Goal: Task Accomplishment & Management: Manage account settings

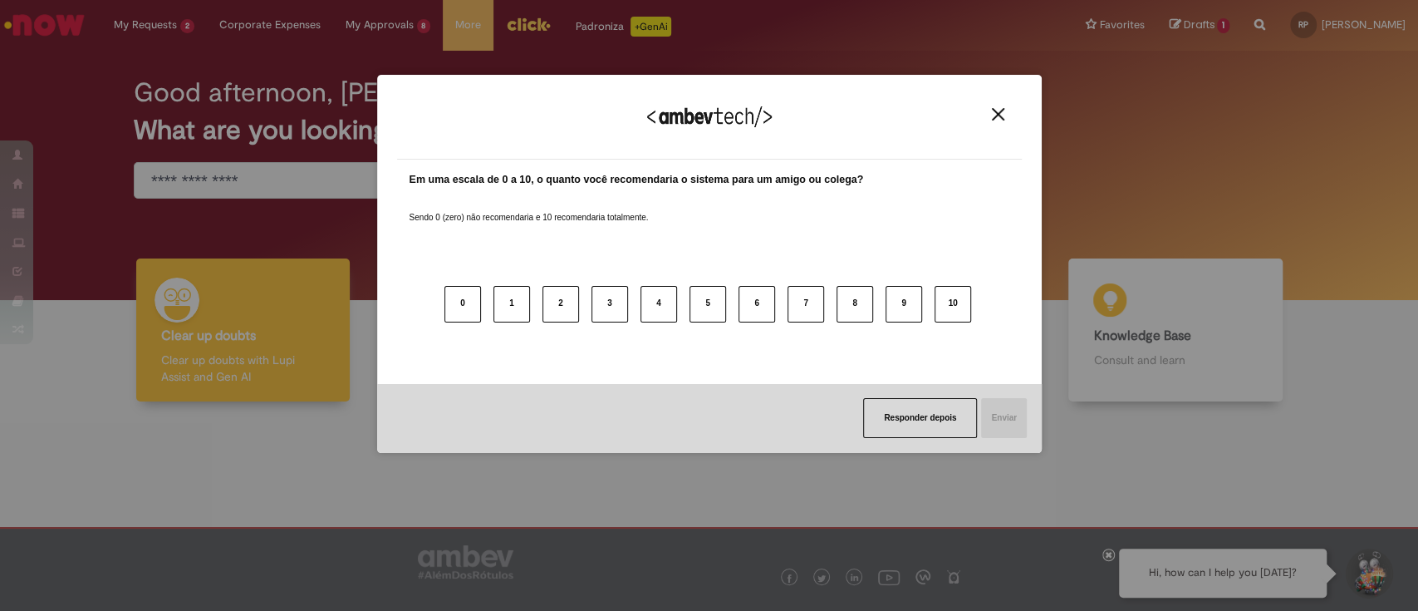
click at [1002, 118] on img "Close" at bounding box center [998, 114] width 12 height 12
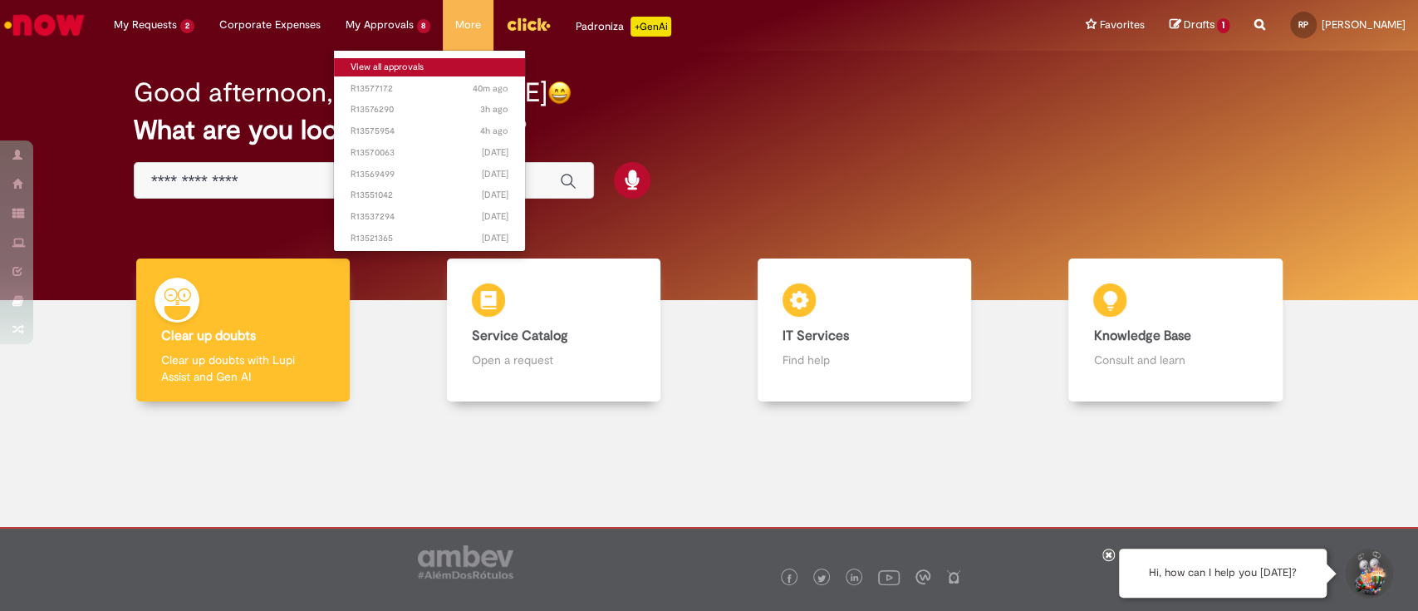
click at [385, 61] on link "View all approvals" at bounding box center [430, 67] width 192 height 18
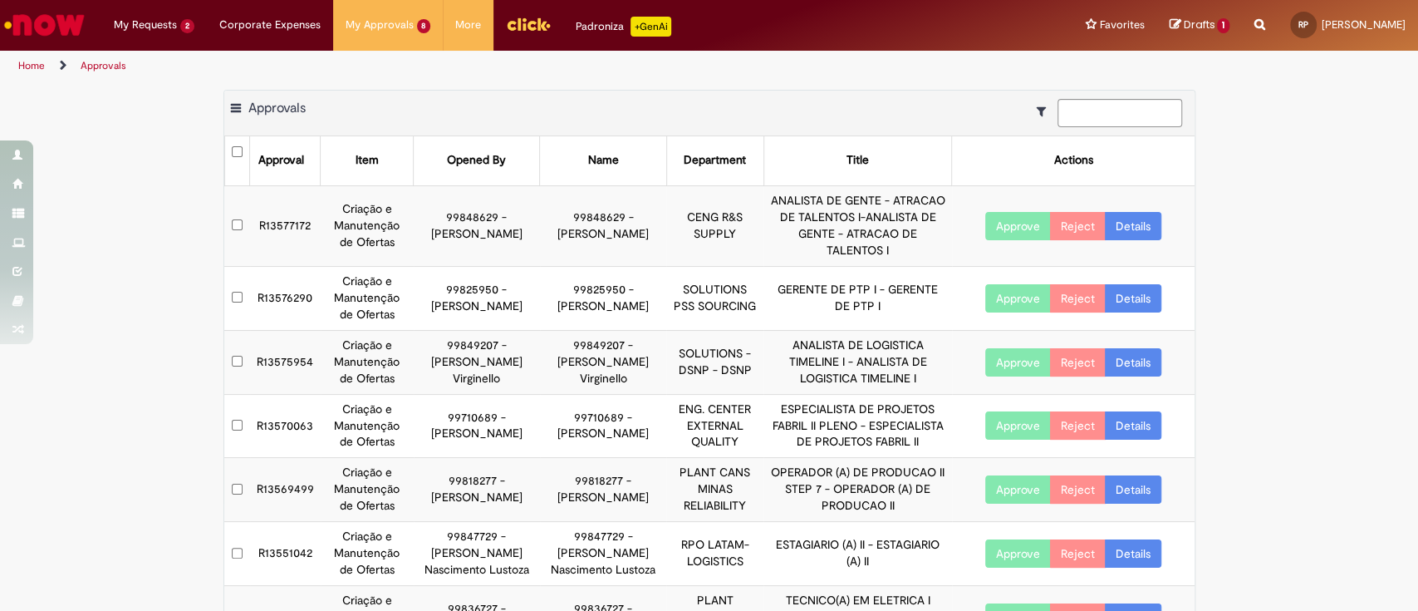
click at [1006, 220] on button "Approve" at bounding box center [1018, 226] width 66 height 28
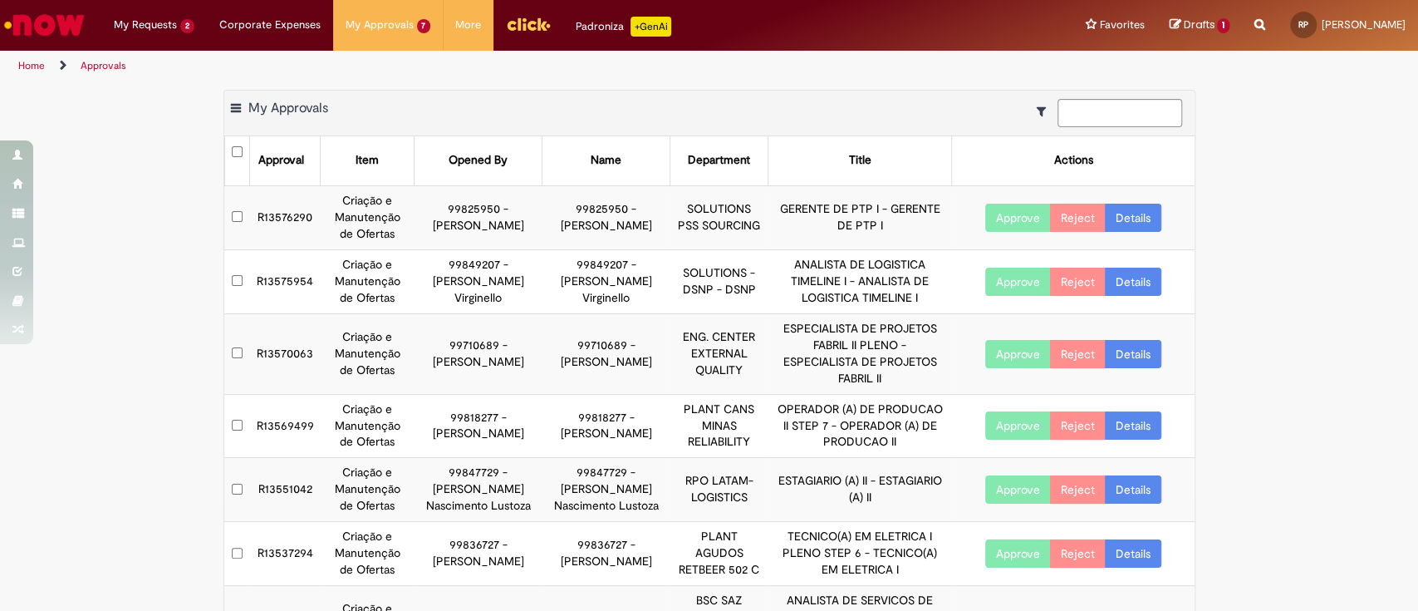
click at [737, 207] on td "SOLUTIONS PSS SOURCING" at bounding box center [719, 217] width 99 height 64
click at [1125, 213] on link "Details" at bounding box center [1133, 218] width 56 height 28
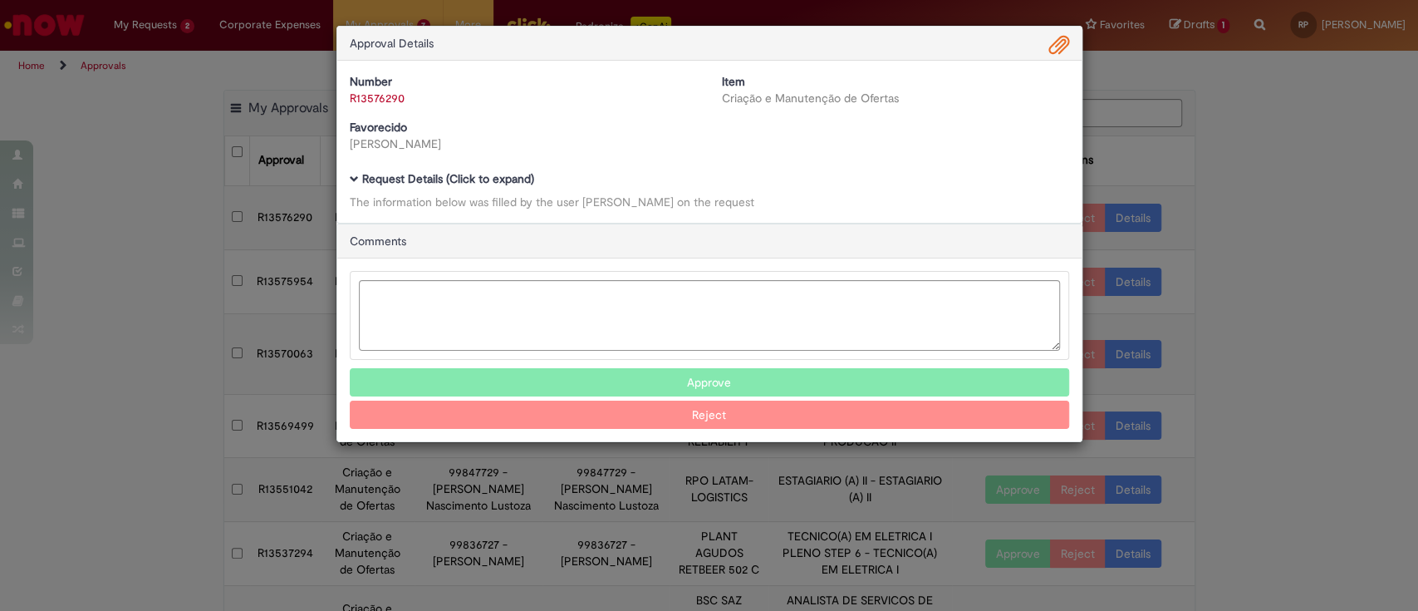
click at [381, 176] on b "Request Details (Click to expand)" at bounding box center [448, 178] width 172 height 15
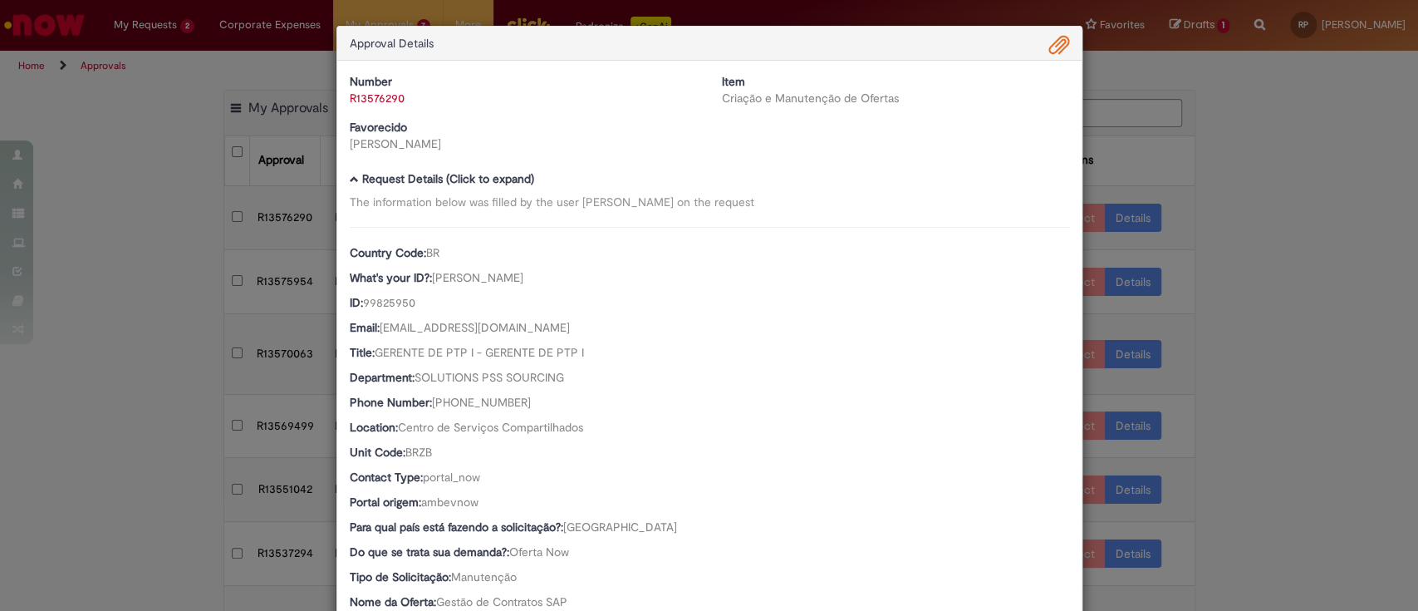
click at [1049, 45] on span "Ambev Approval Modal" at bounding box center [1059, 46] width 20 height 28
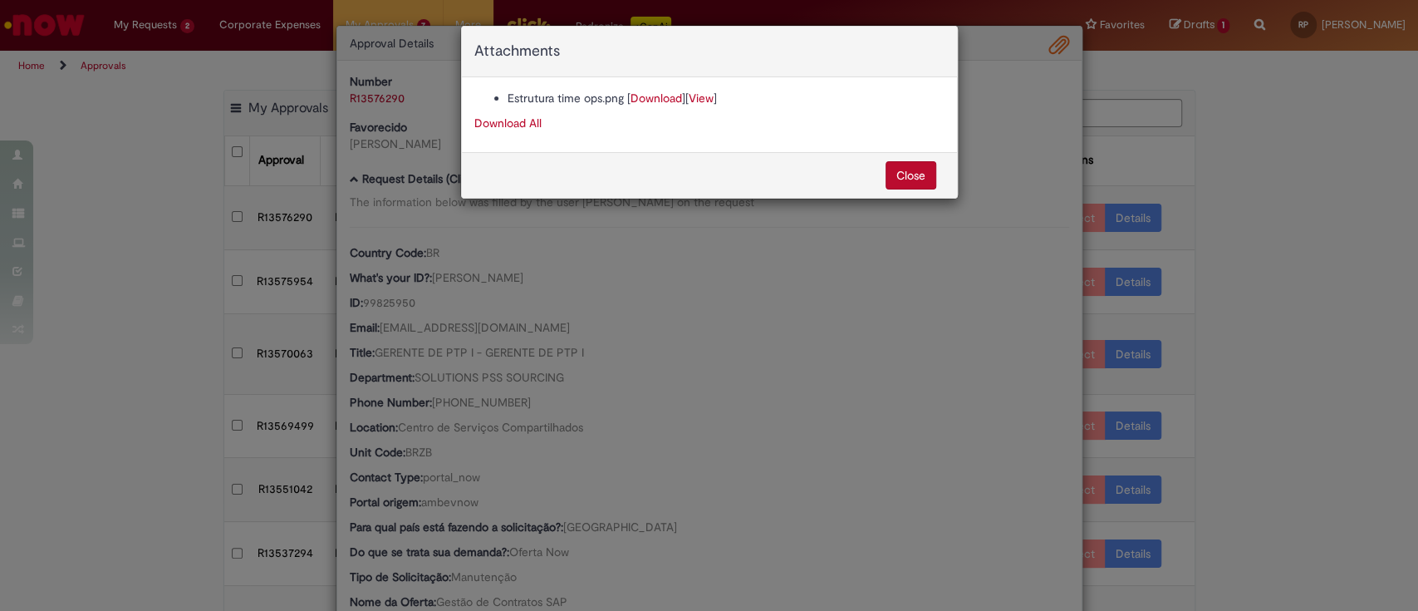
click at [701, 96] on link "View" at bounding box center [701, 98] width 25 height 15
click at [704, 96] on link "View" at bounding box center [701, 98] width 25 height 15
click at [700, 97] on link "View" at bounding box center [701, 98] width 25 height 15
click at [716, 98] on span "[ View ]" at bounding box center [701, 98] width 32 height 15
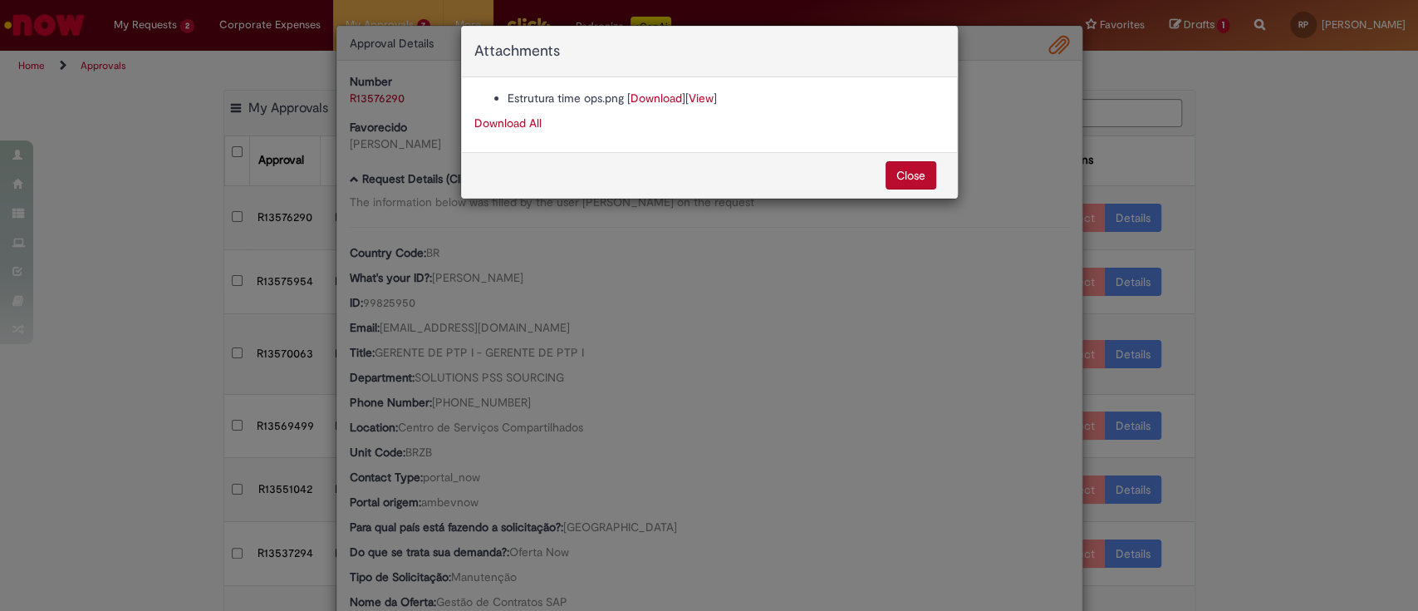
click at [704, 94] on link "View" at bounding box center [701, 98] width 25 height 15
click at [522, 120] on link "Download All" at bounding box center [507, 122] width 67 height 15
click at [1250, 171] on div "Attachments Estrutura time ops.png [ Download ] [ View ] Download All Close" at bounding box center [709, 305] width 1418 height 611
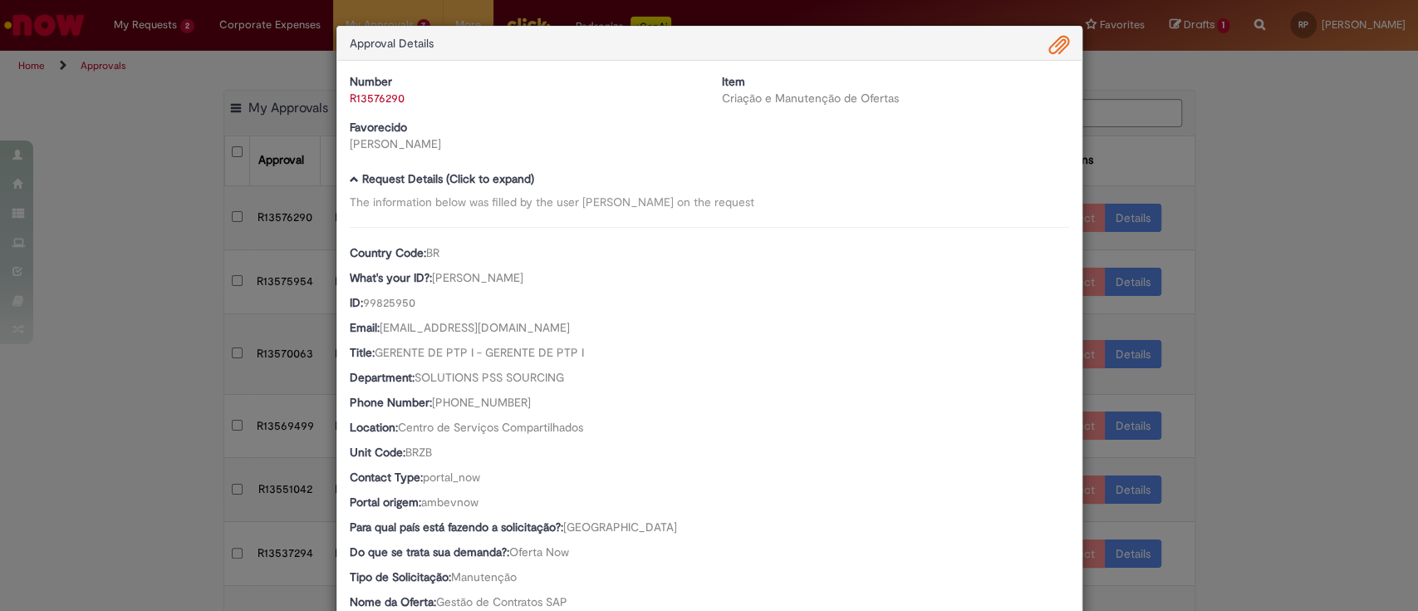
click at [1246, 179] on div "Approval Details Number R13576290 Item Criação e Manutenção de Ofertas Favoreci…" at bounding box center [709, 305] width 1418 height 611
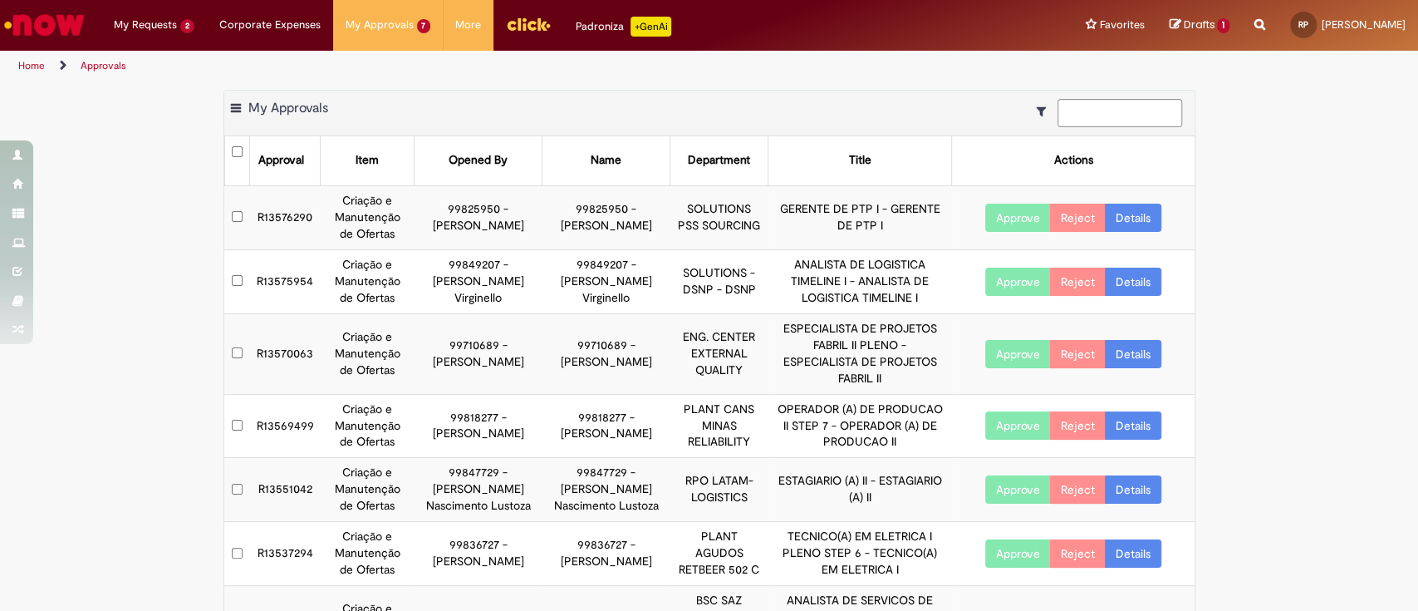
click at [997, 219] on button "Approve" at bounding box center [1018, 218] width 66 height 28
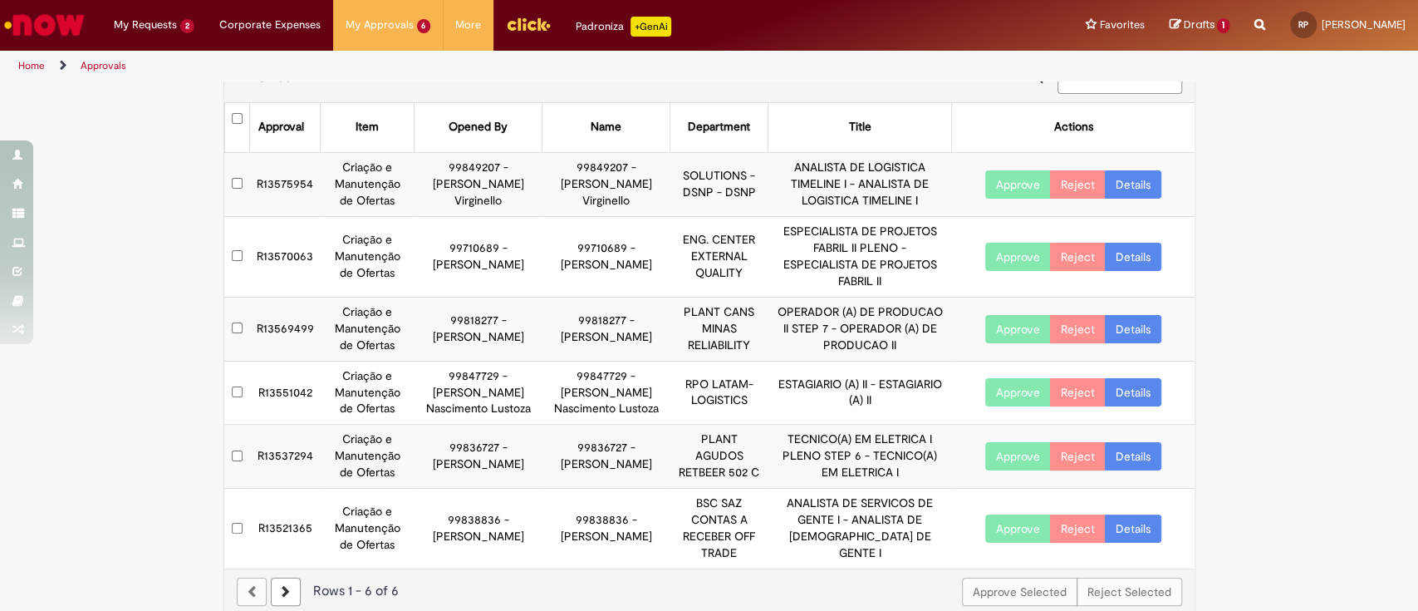
scroll to position [53, 0]
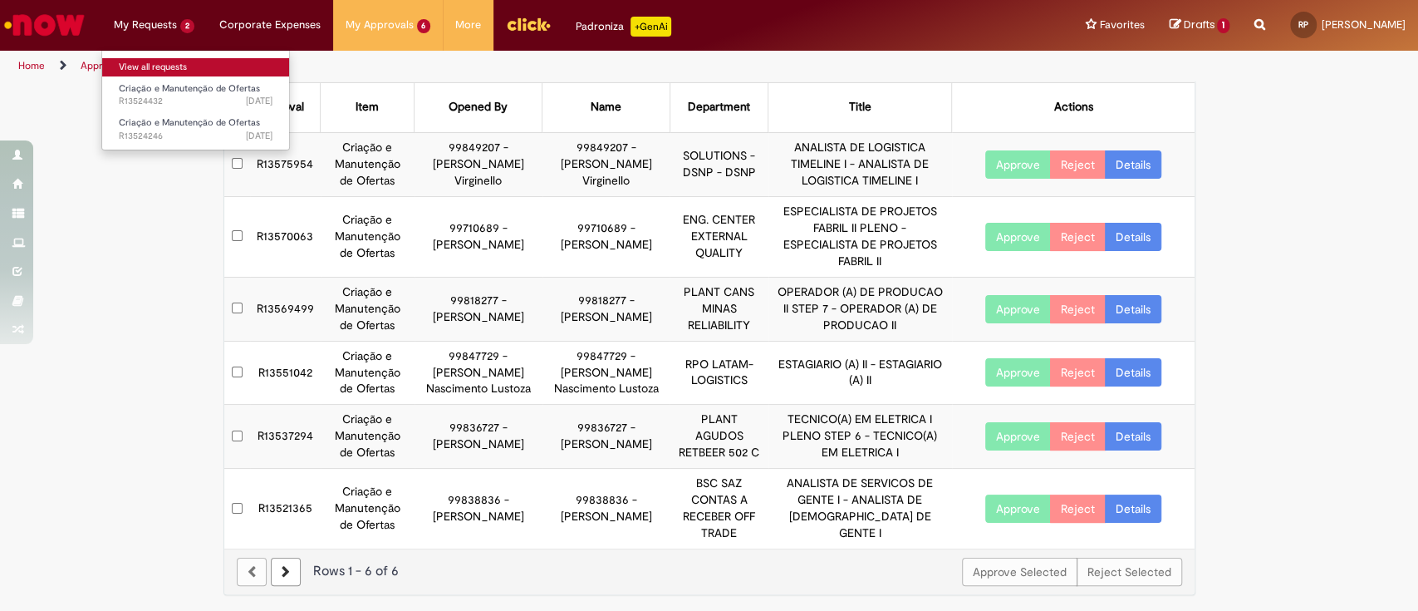
click at [145, 72] on link "View all requests" at bounding box center [195, 67] width 187 height 18
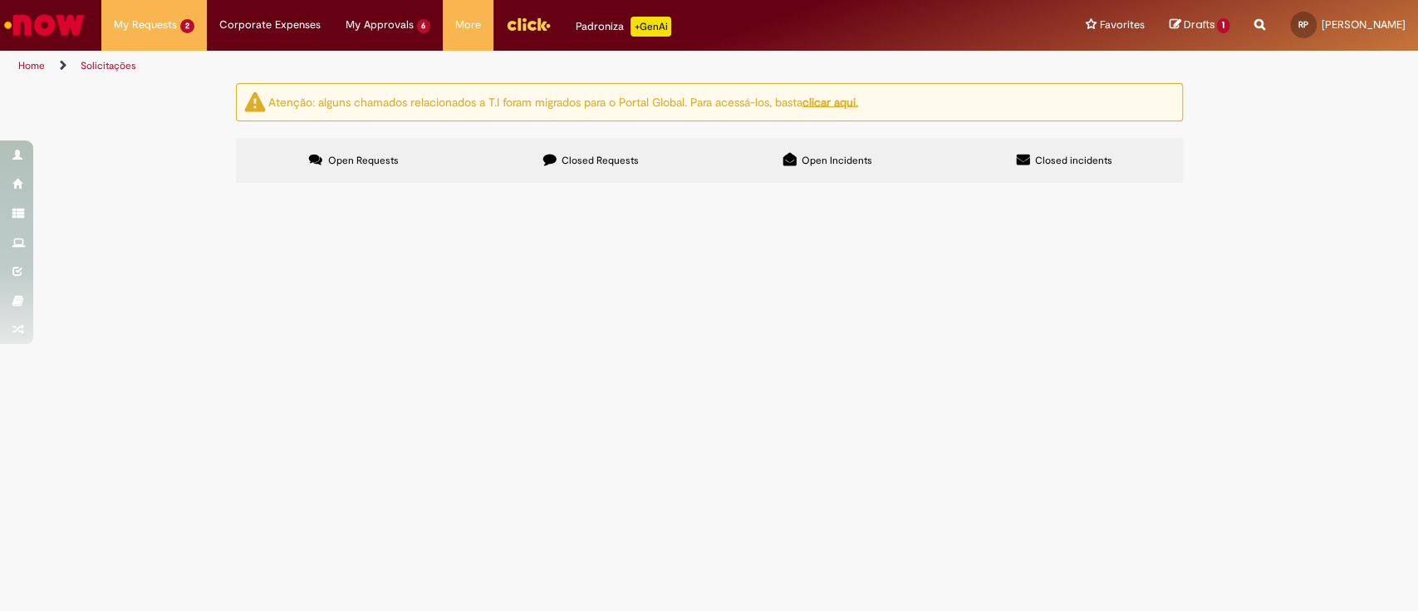
click at [598, 171] on label "Closed Requests" at bounding box center [591, 160] width 237 height 45
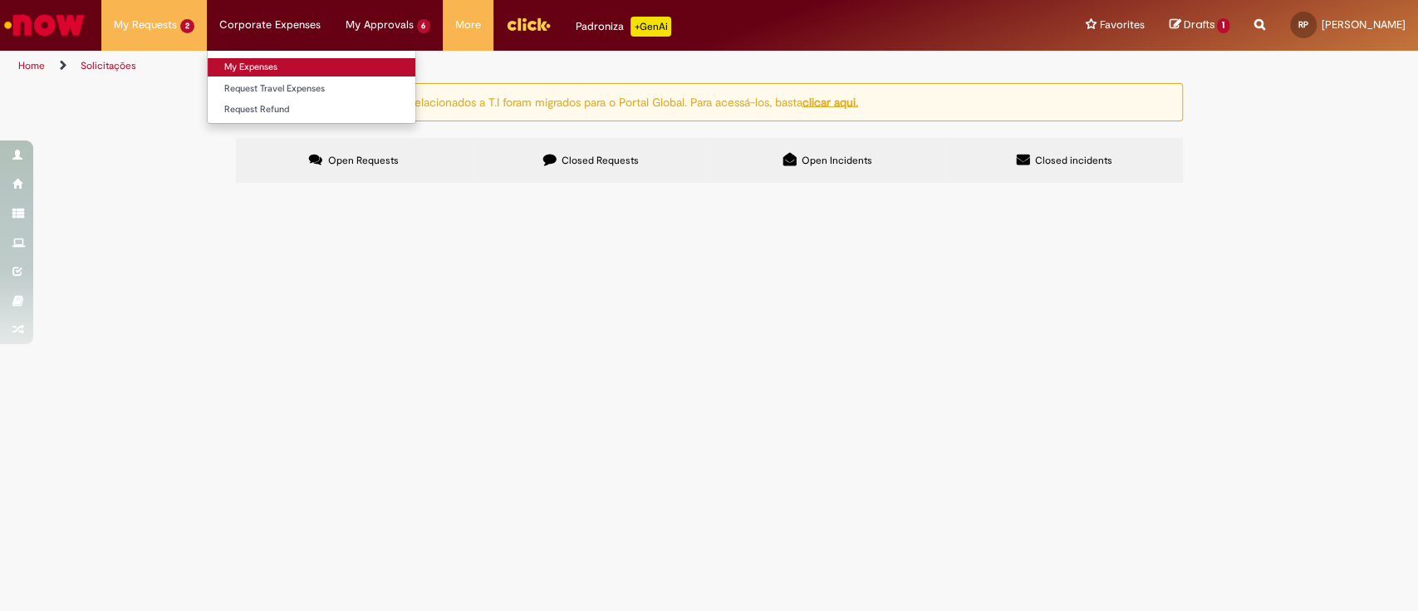
drag, startPoint x: 287, startPoint y: 76, endPoint x: 278, endPoint y: 71, distance: 9.7
click at [278, 71] on ul "My Expenses Request Travel Expenses Request Refund" at bounding box center [311, 87] width 209 height 74
click at [273, 67] on link "My Expenses" at bounding box center [312, 67] width 208 height 18
